Goal: Task Accomplishment & Management: Manage account settings

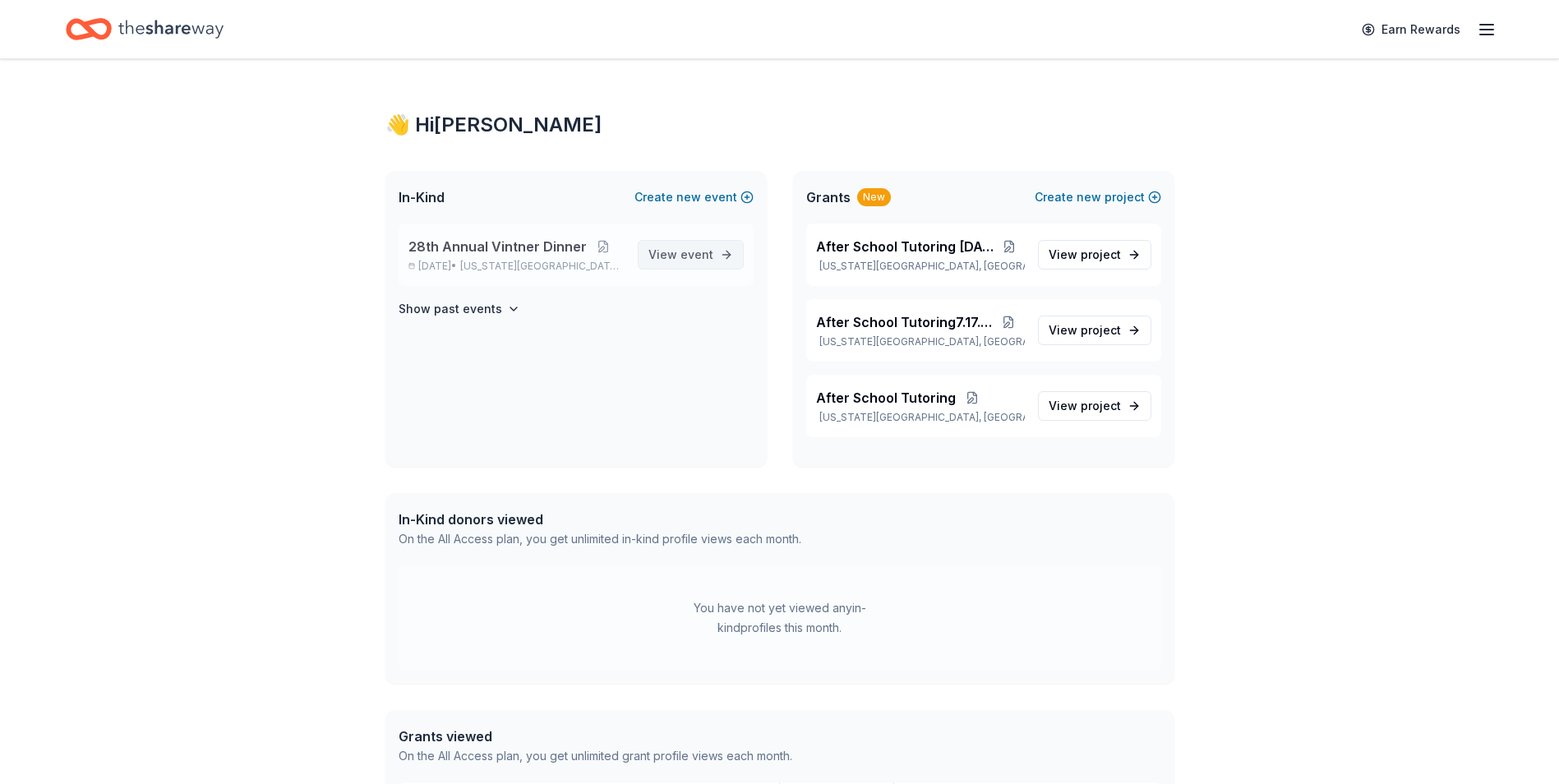
click at [709, 251] on span "event" at bounding box center [696, 254] width 33 height 14
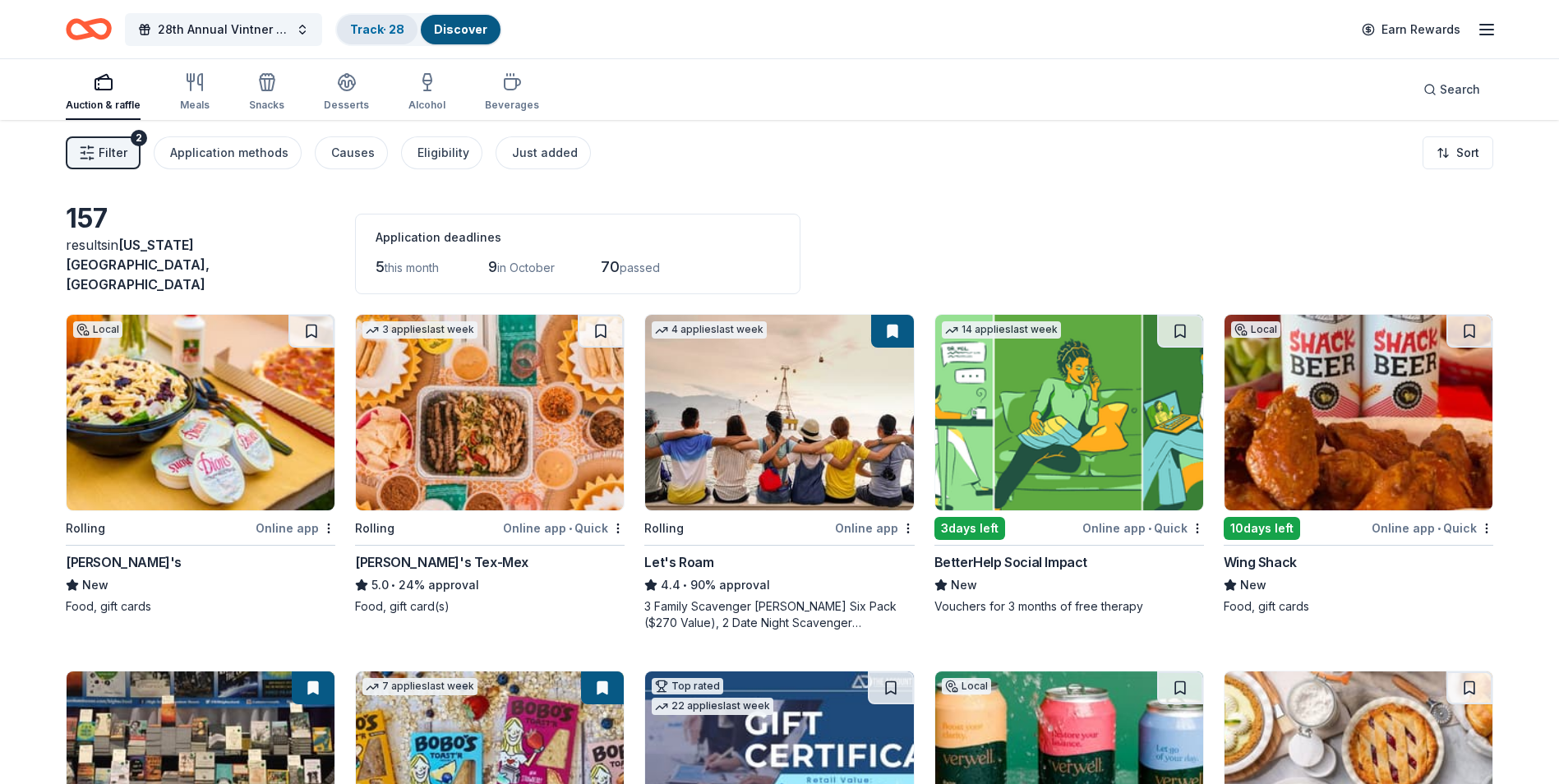
click at [385, 30] on link "Track · 28" at bounding box center [378, 29] width 55 height 14
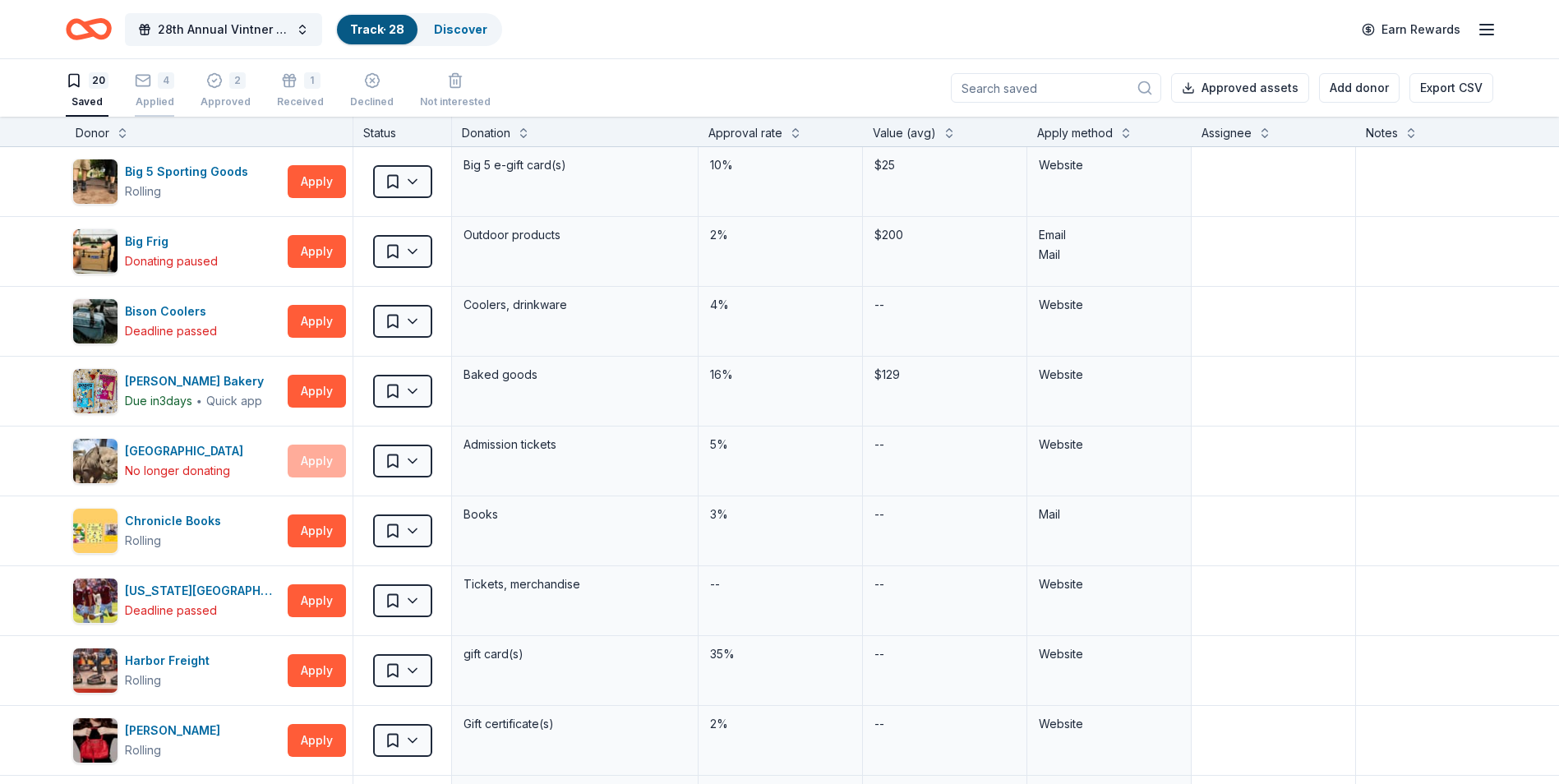
click at [153, 103] on div "Applied" at bounding box center [154, 101] width 39 height 13
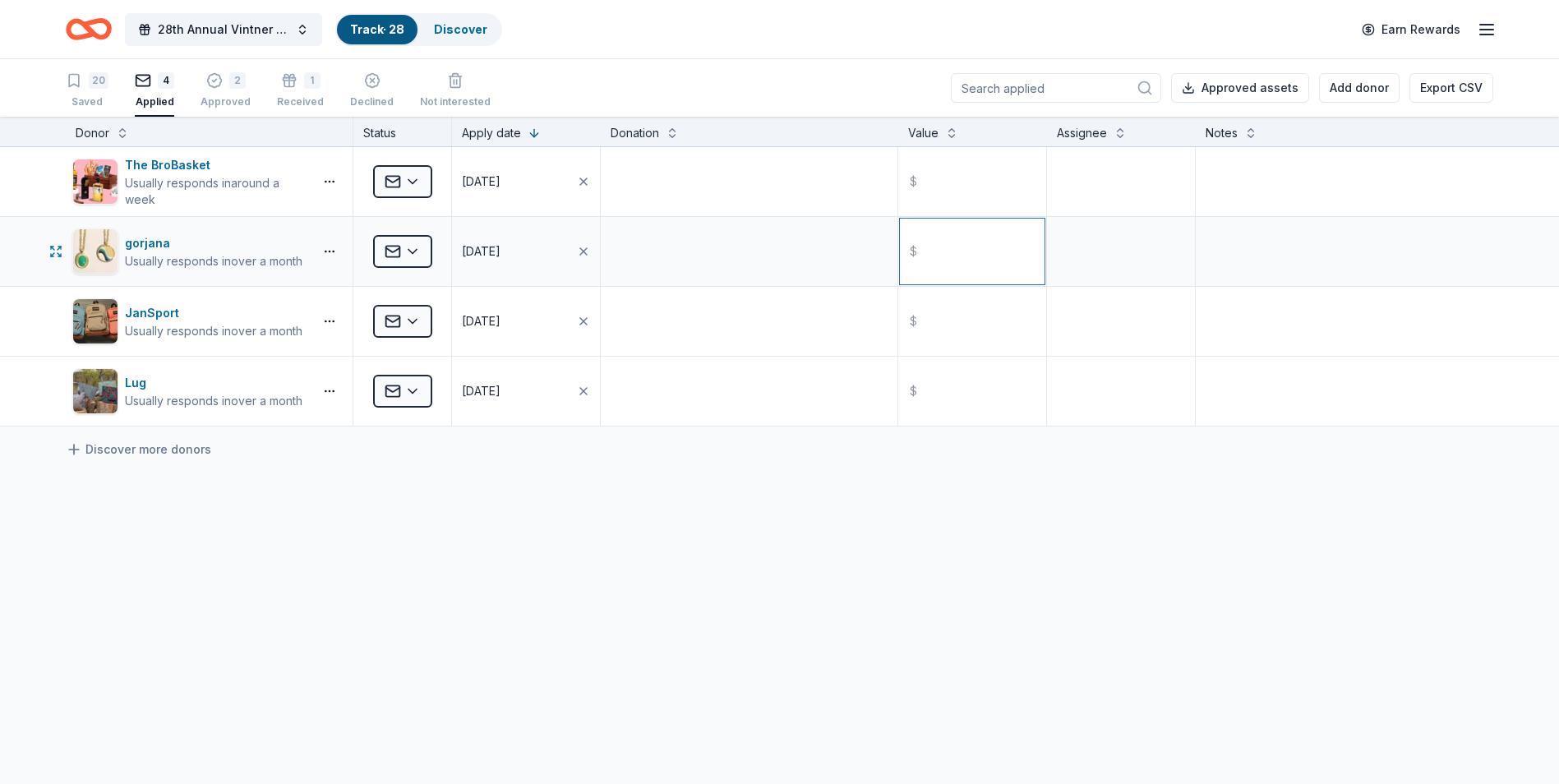
click at [929, 253] on input "text" at bounding box center [973, 251] width 145 height 66
type input "150.00"
click at [629, 236] on textarea at bounding box center [749, 251] width 293 height 66
type textarea "Gift Certificate"
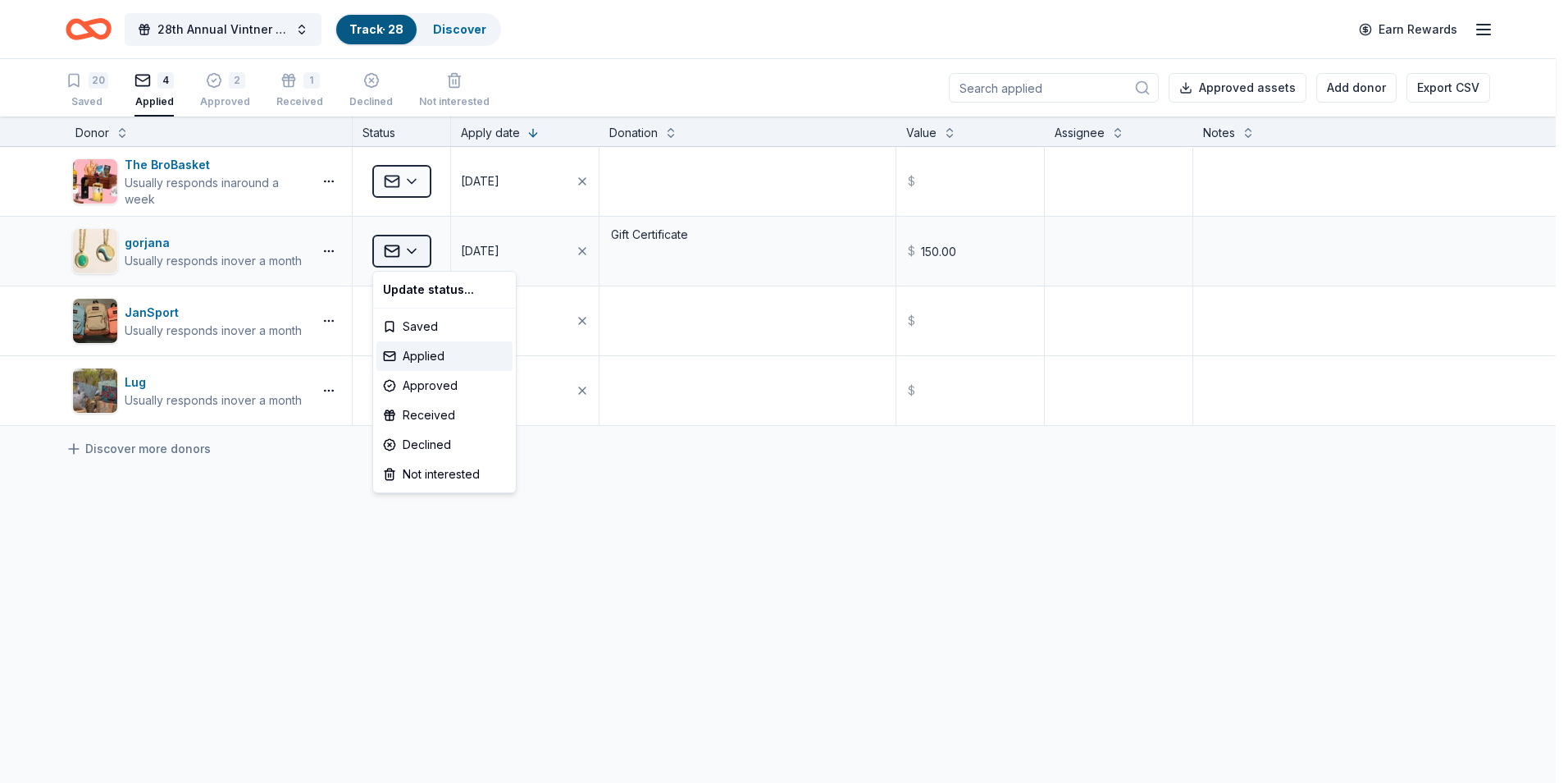
click at [411, 249] on html "28th Annual Vintner Dinner Track · 28 Discover Earn Rewards 20 Saved 4 Applied …" at bounding box center [784, 392] width 1568 height 783
click at [443, 383] on div "Approved" at bounding box center [444, 386] width 136 height 30
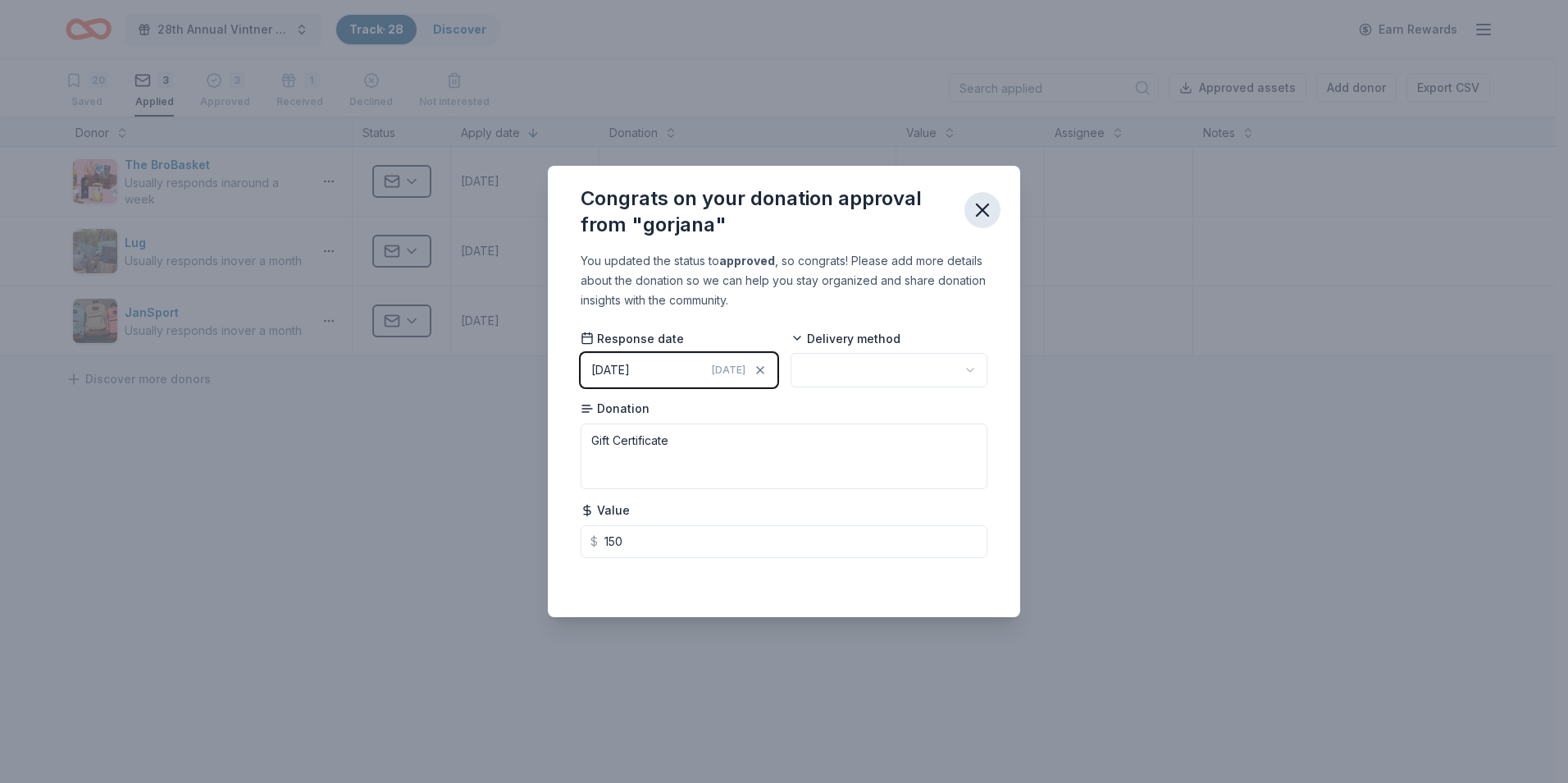
click at [978, 203] on icon "button" at bounding box center [982, 209] width 23 height 23
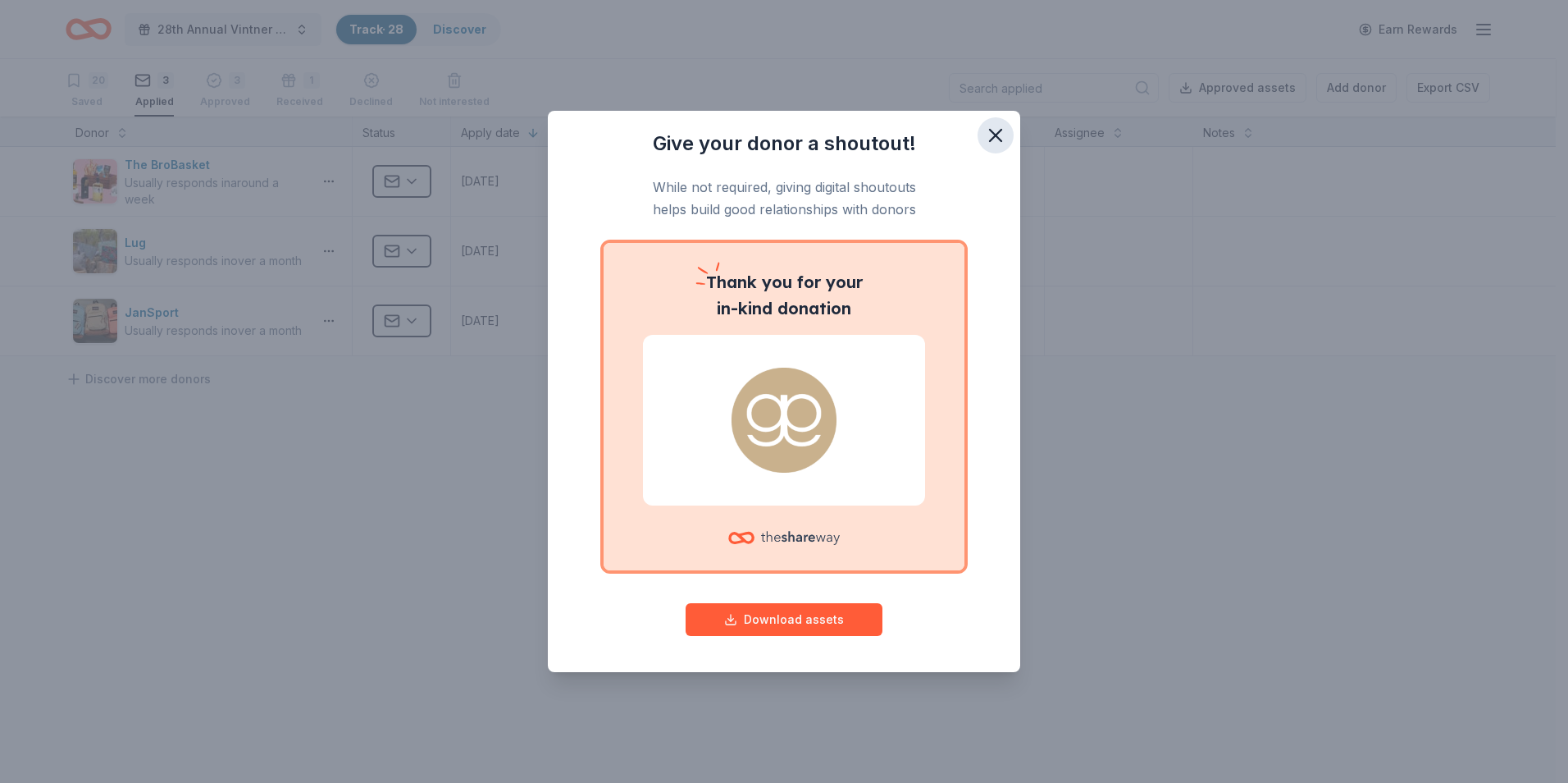
click at [992, 129] on icon "button" at bounding box center [995, 135] width 23 height 23
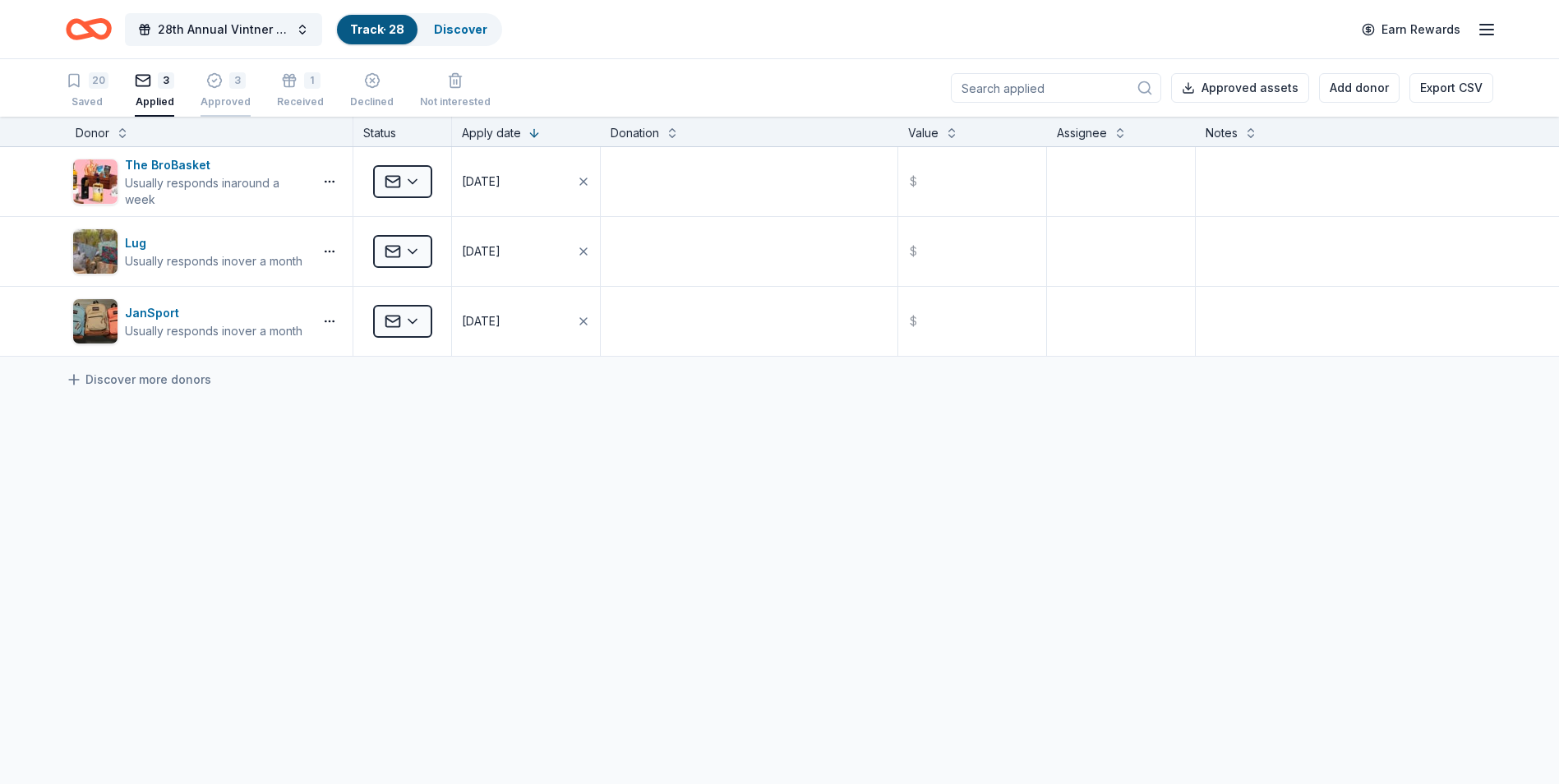
click at [234, 80] on div "3" at bounding box center [237, 71] width 16 height 16
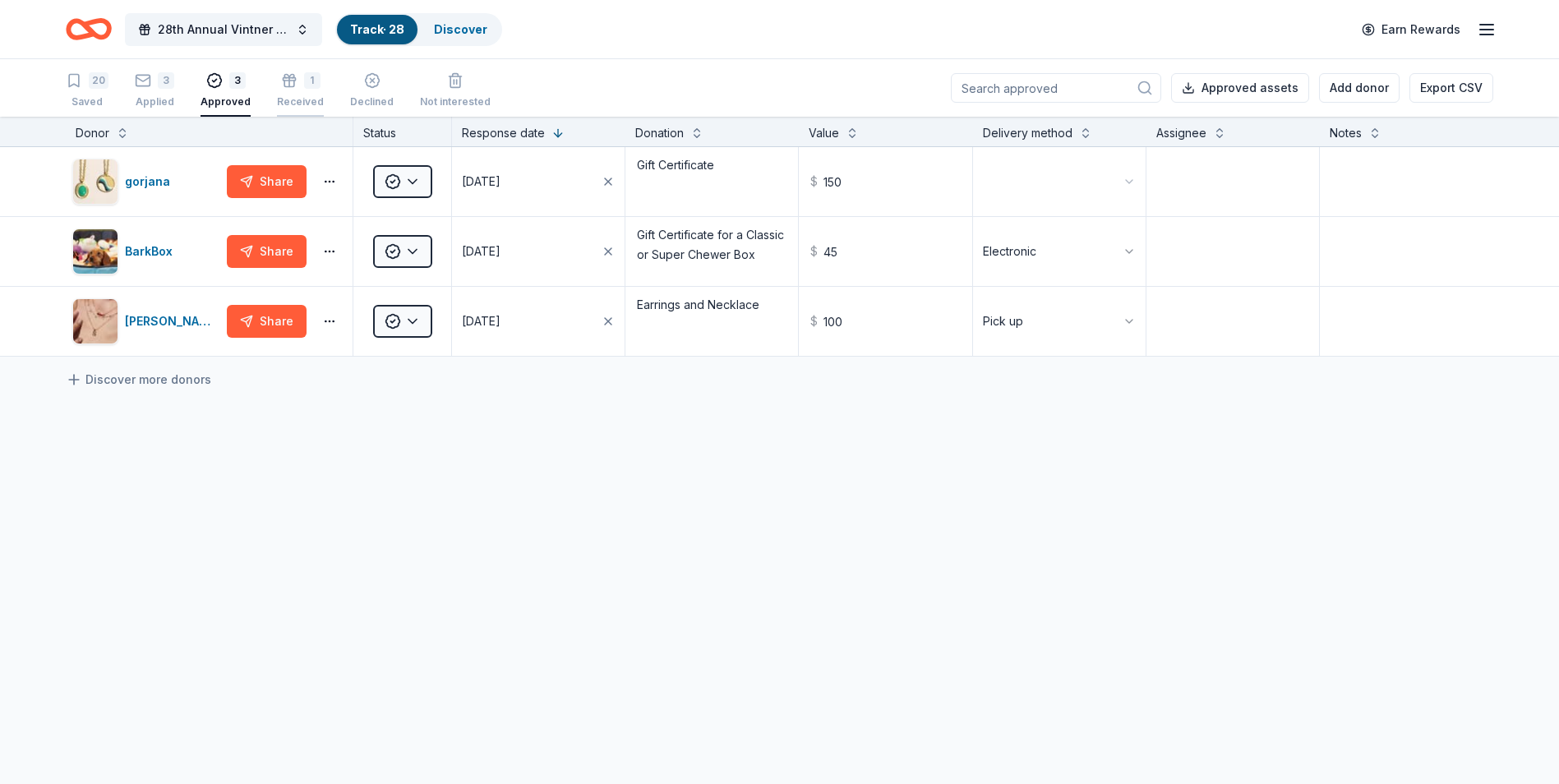
click at [290, 89] on div "1 Received" at bounding box center [300, 90] width 47 height 36
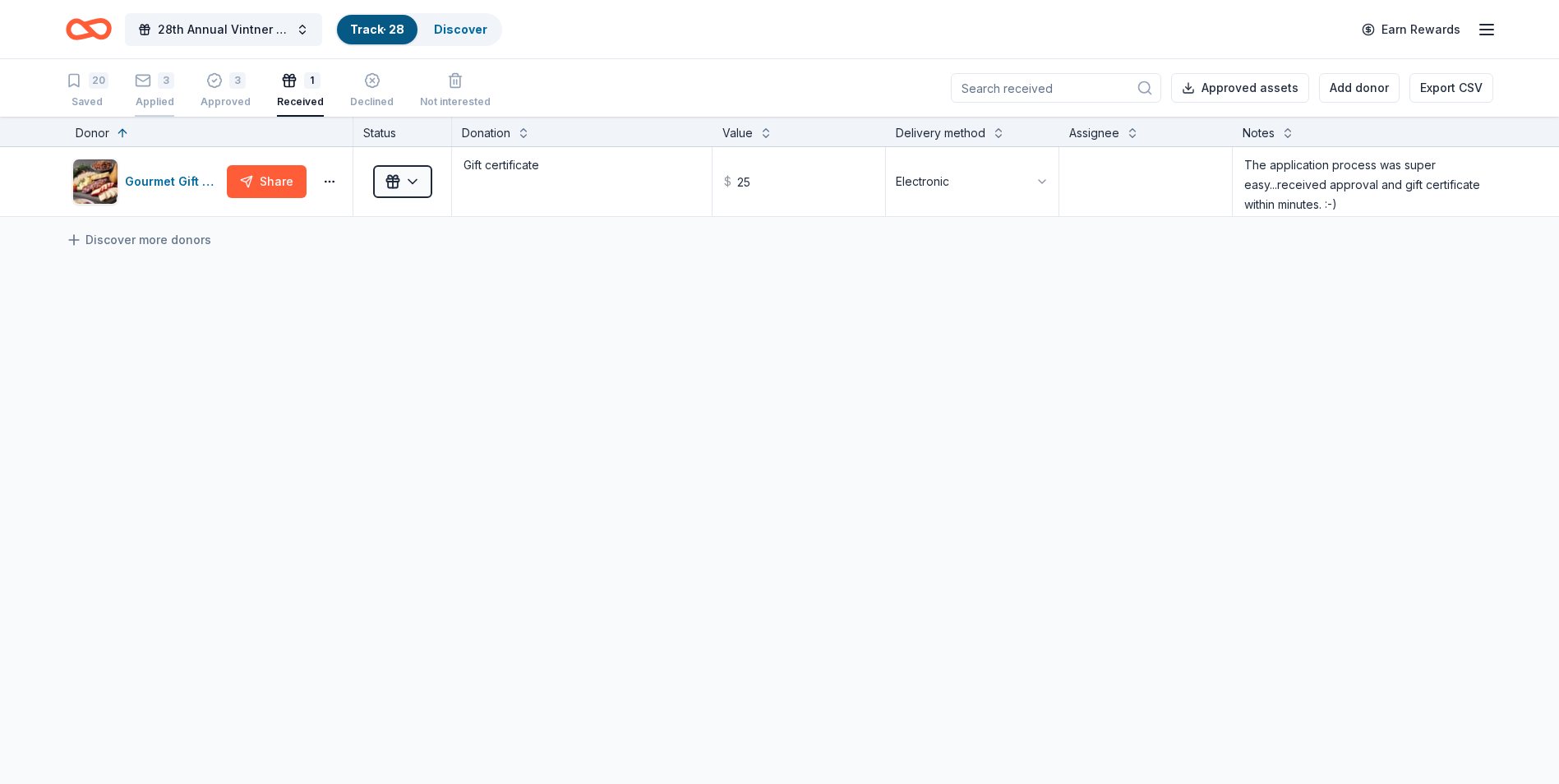
click at [148, 99] on div "Applied" at bounding box center [154, 101] width 39 height 13
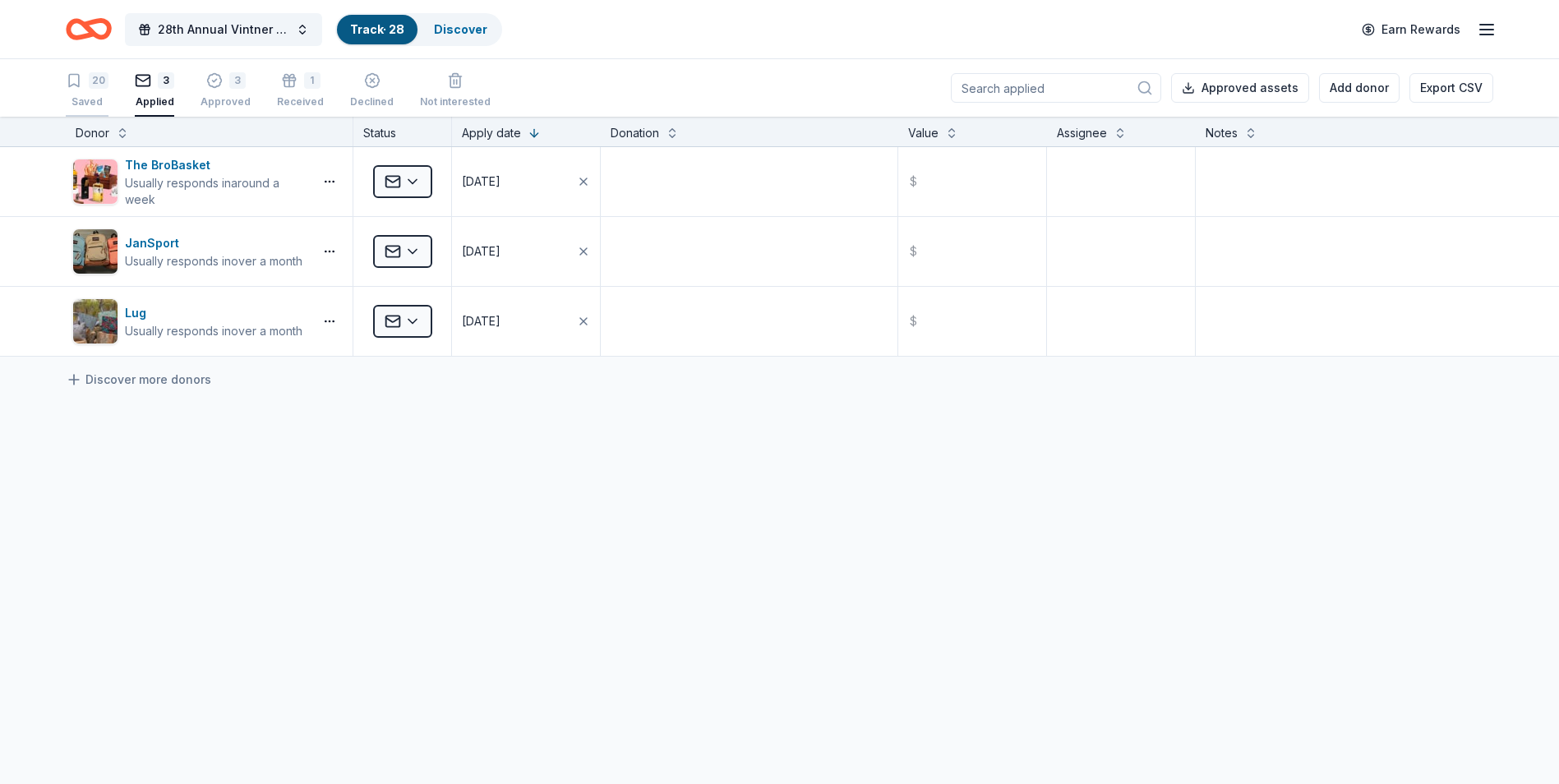
click at [89, 98] on div "Saved" at bounding box center [87, 101] width 43 height 13
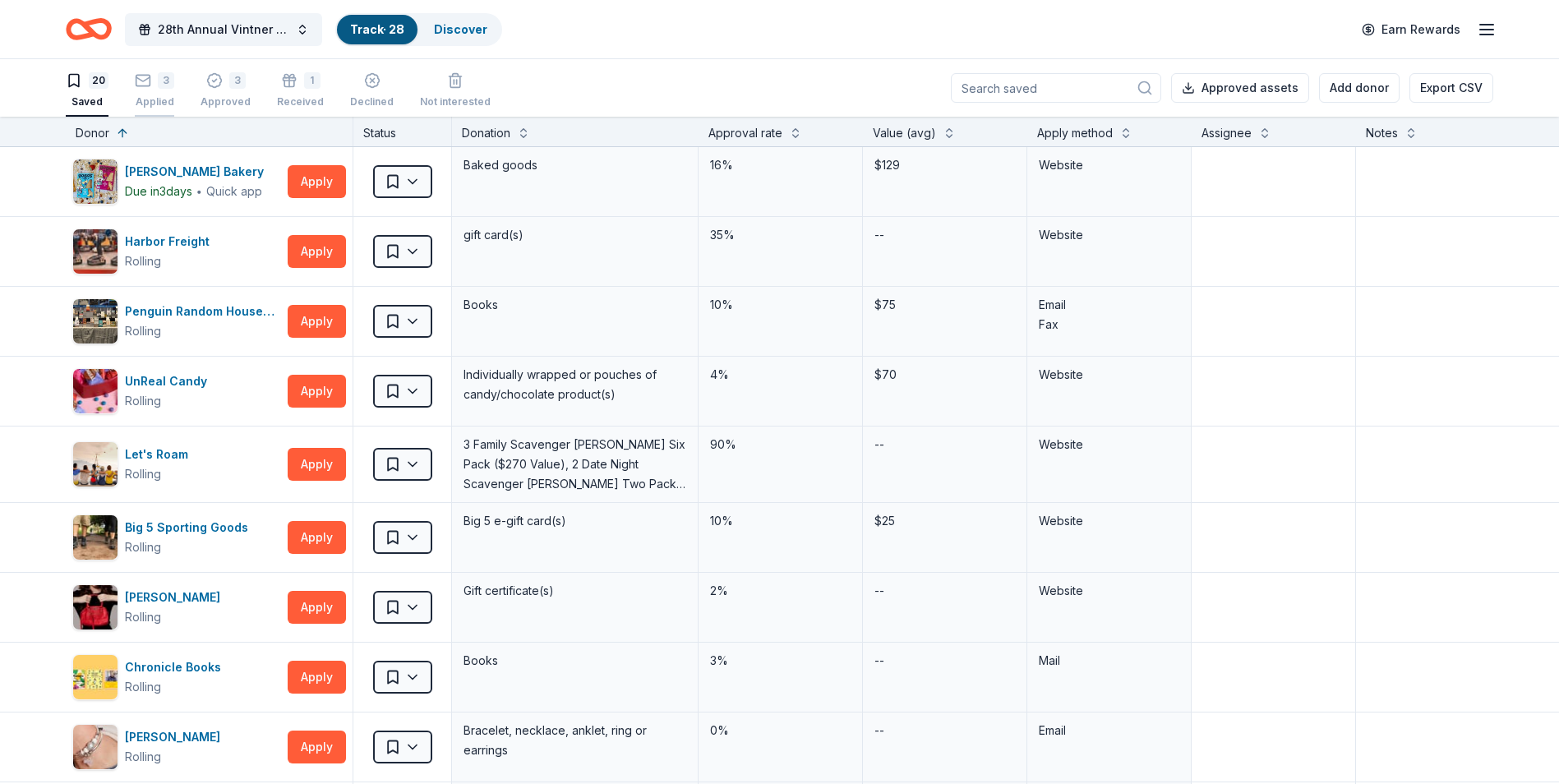
scroll to position [1, 0]
